Goal: Transaction & Acquisition: Purchase product/service

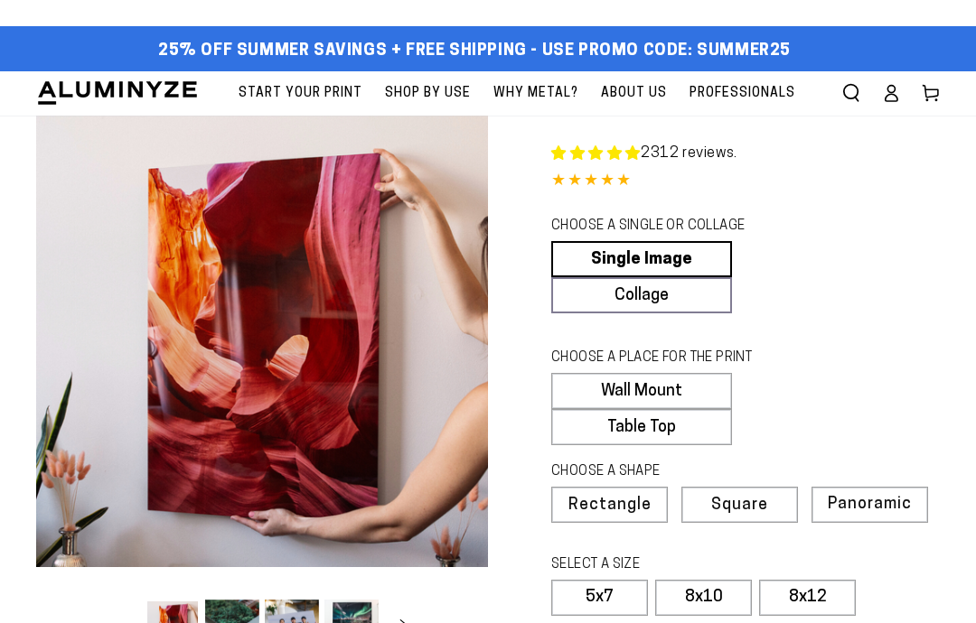
select select "**********"
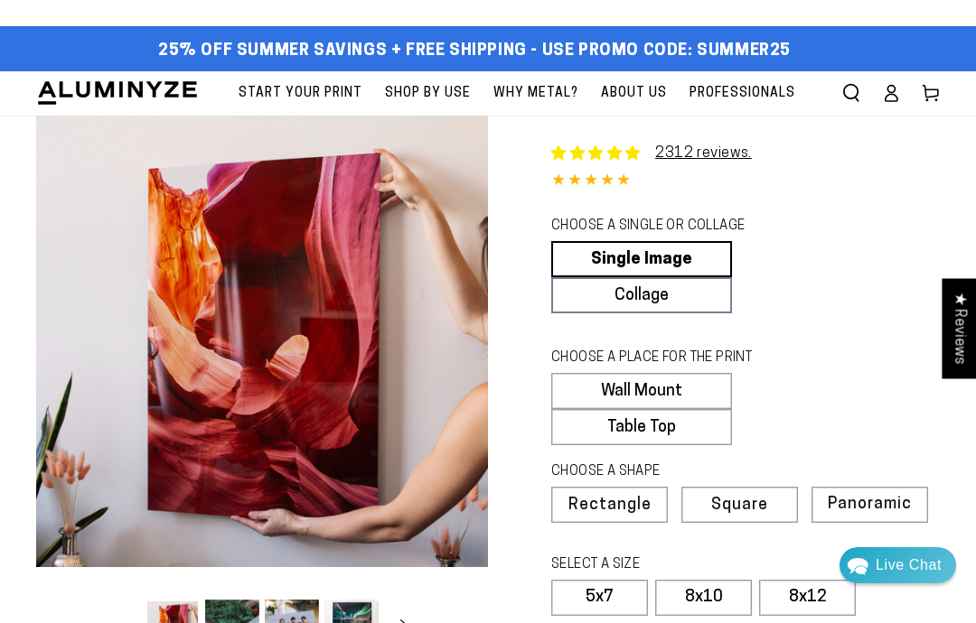
click at [408, 467] on button "Open media 1 in modal" at bounding box center [262, 342] width 452 height 452
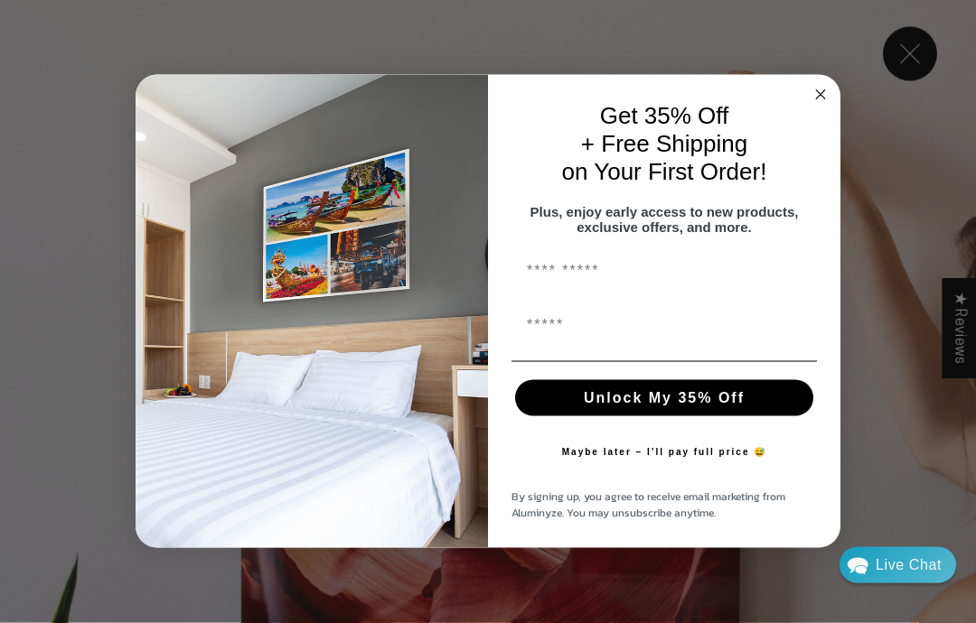
scroll to position [677, 0]
click at [829, 106] on icon "Close dialog" at bounding box center [821, 95] width 22 height 22
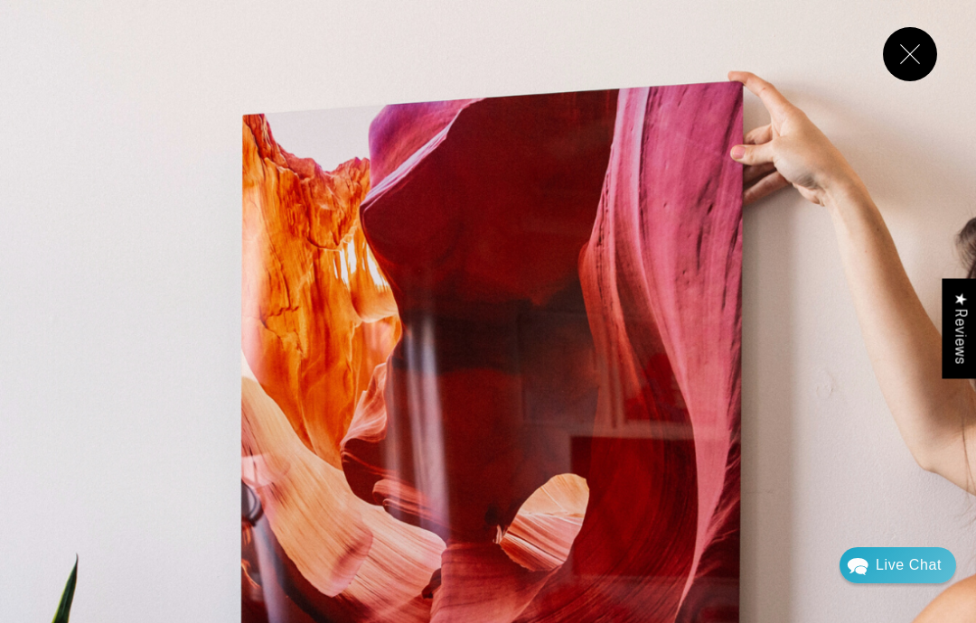
click at [914, 60] on button "Close" at bounding box center [910, 54] width 54 height 54
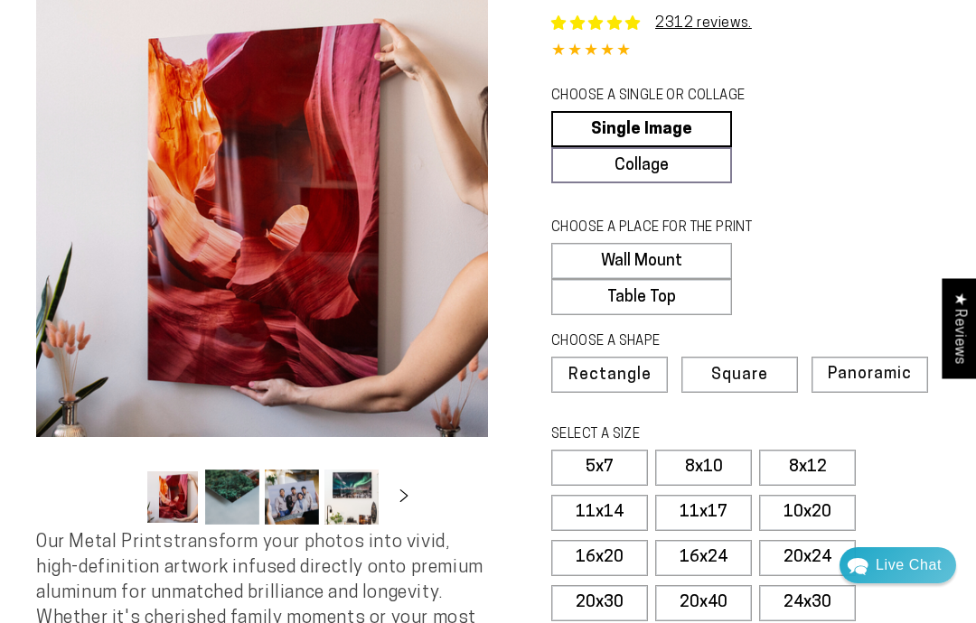
scroll to position [100, 0]
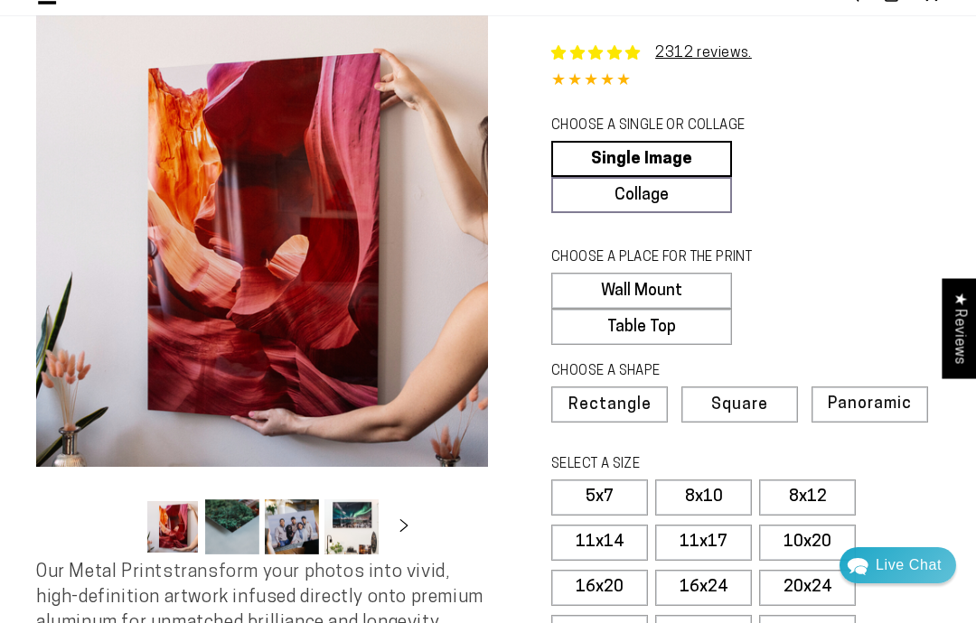
click at [753, 401] on span "Square" at bounding box center [739, 406] width 57 height 16
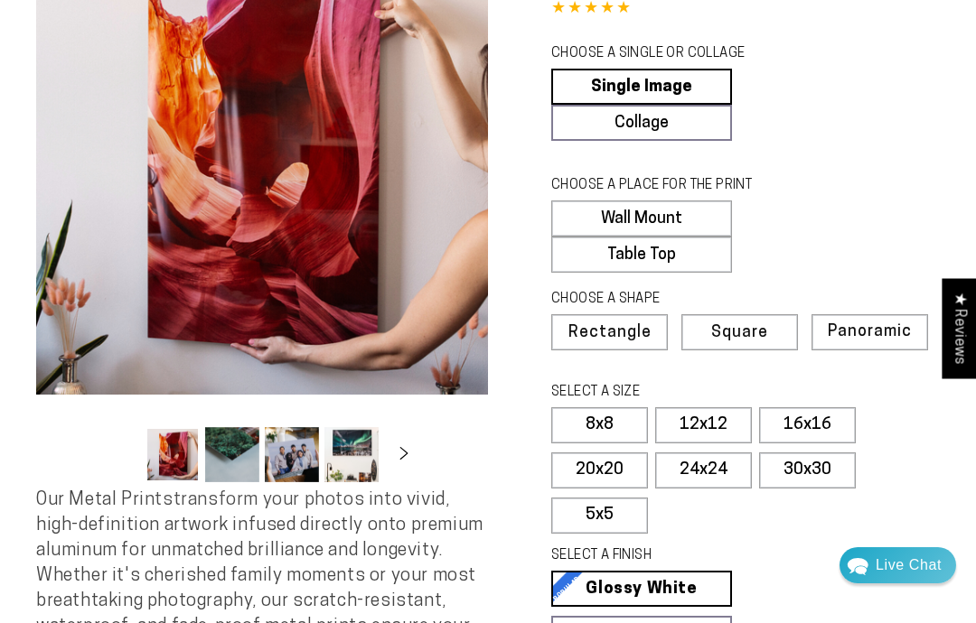
scroll to position [206, 0]
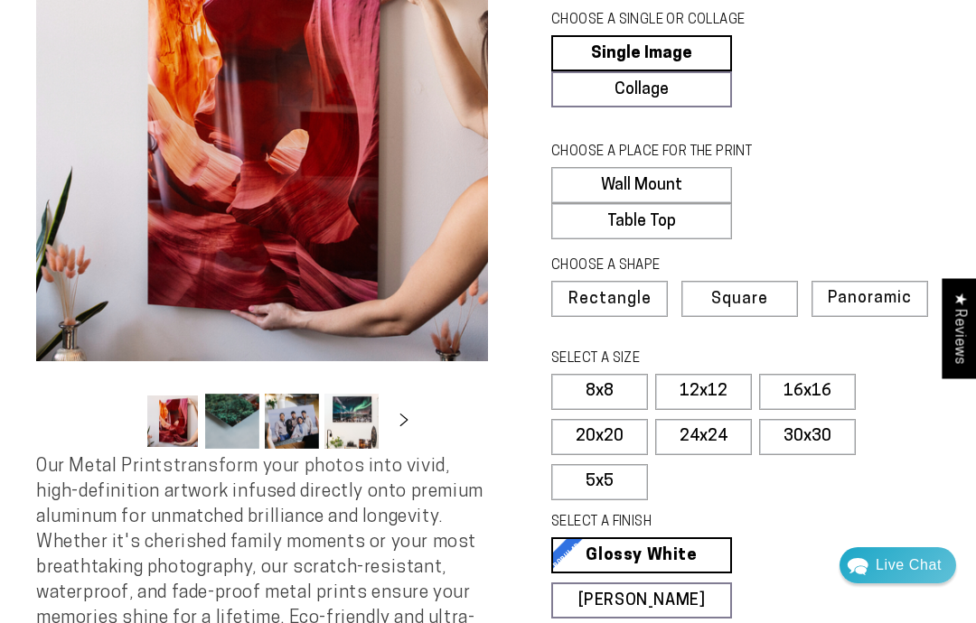
click at [715, 386] on label "12x12" at bounding box center [703, 392] width 97 height 36
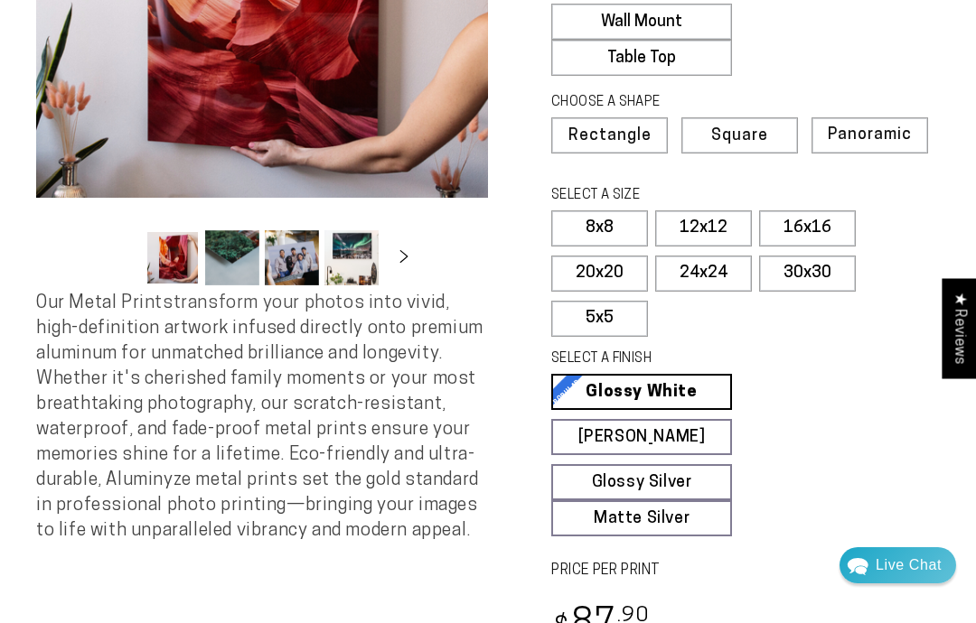
scroll to position [363, 0]
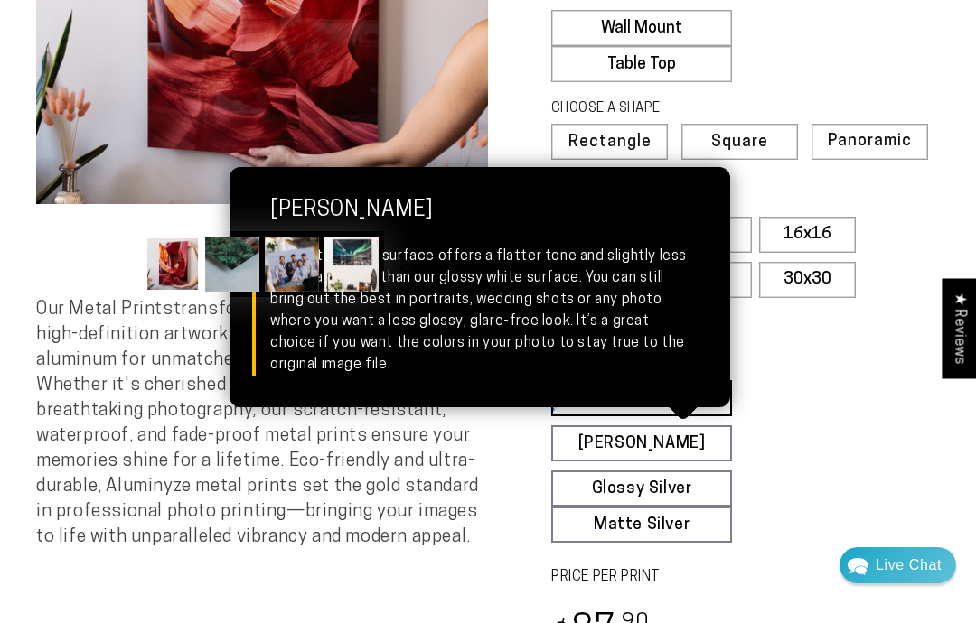
click at [700, 438] on link "[PERSON_NAME] Matte White Our matte white surface offers a flatter tone and sli…" at bounding box center [641, 444] width 181 height 36
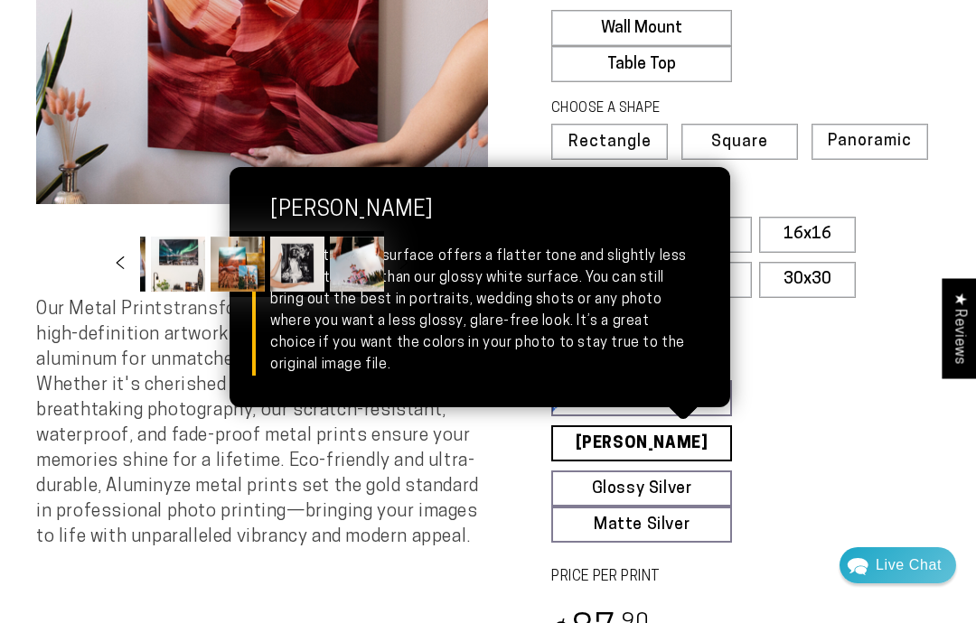
scroll to position [0, 175]
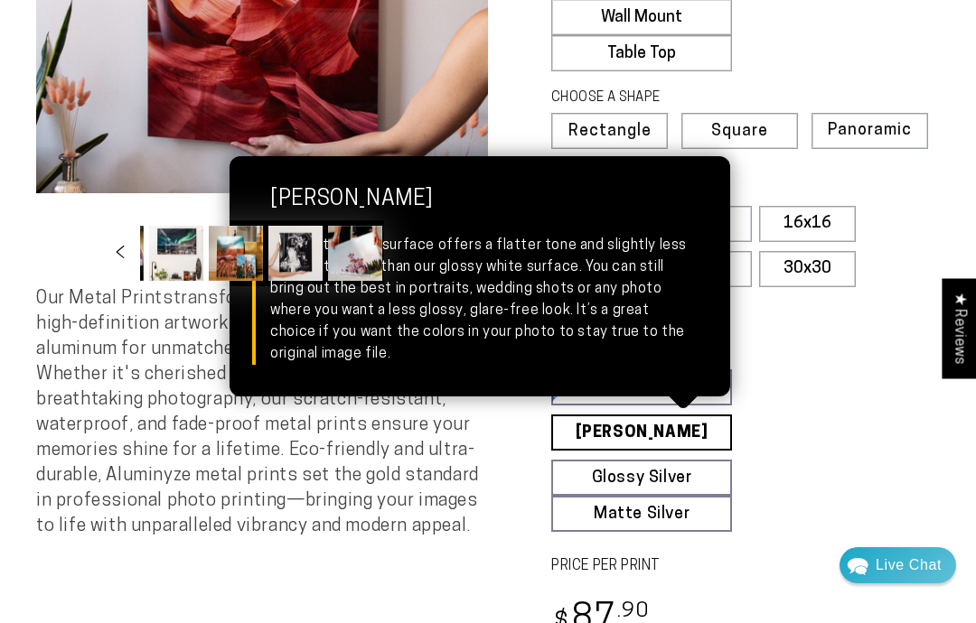
click at [624, 309] on label "5x5" at bounding box center [599, 314] width 97 height 36
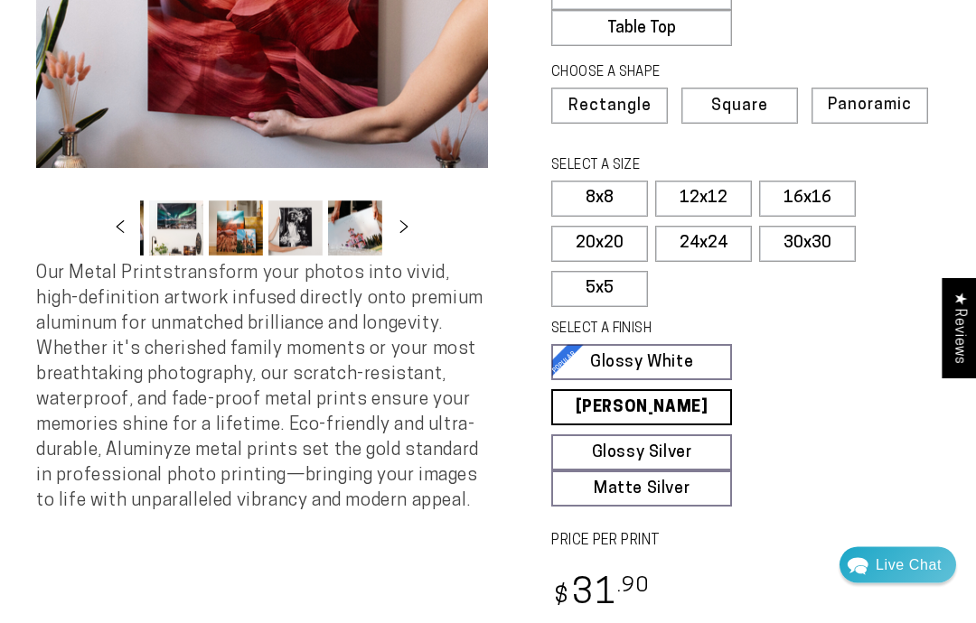
scroll to position [399, 0]
click at [717, 191] on label "12x12" at bounding box center [703, 199] width 97 height 36
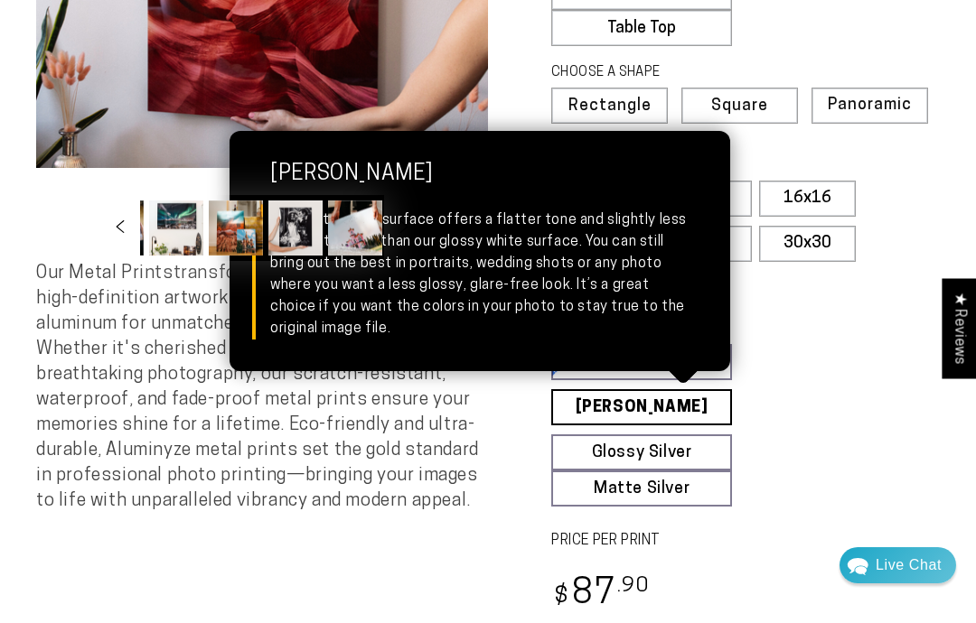
click at [698, 405] on link "[PERSON_NAME] Matte White Our matte white surface offers a flatter tone and sli…" at bounding box center [641, 407] width 181 height 36
click at [586, 490] on link "Matte Silver Matte Silver Our raw silver matte aluminum surface adds a fascinat…" at bounding box center [641, 489] width 181 height 36
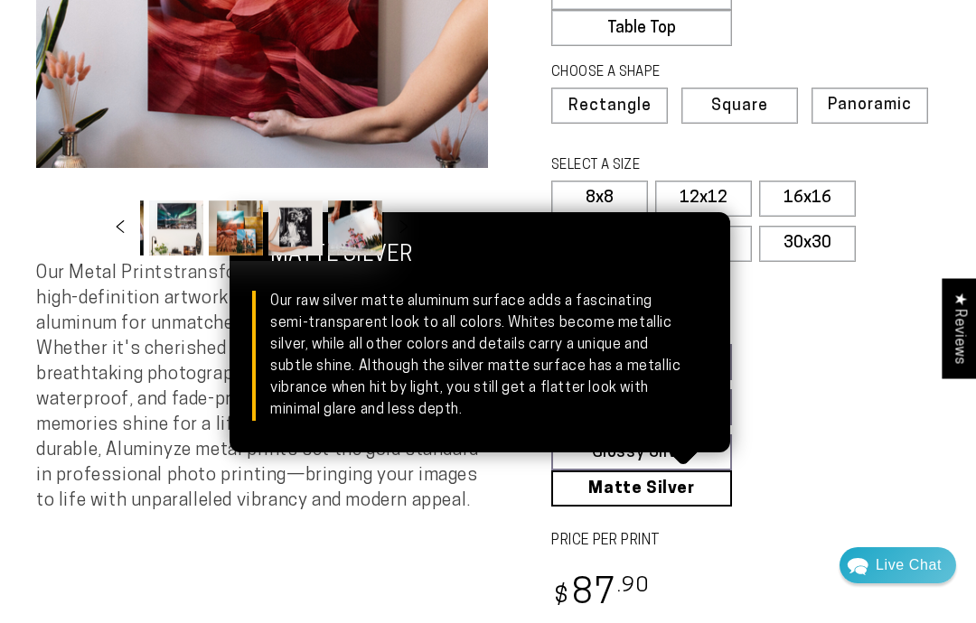
click at [791, 395] on fieldset "SELECT A FINISH Learn more Glossy White Glossy White Our bright white glossy su…" at bounding box center [739, 413] width 377 height 187
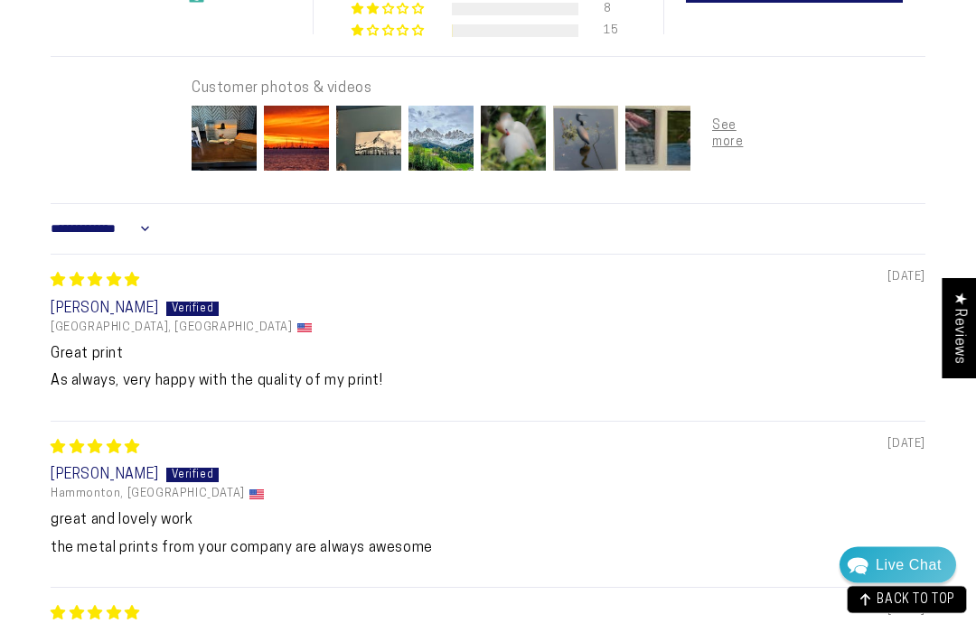
scroll to position [1300, 0]
